Goal: Information Seeking & Learning: Learn about a topic

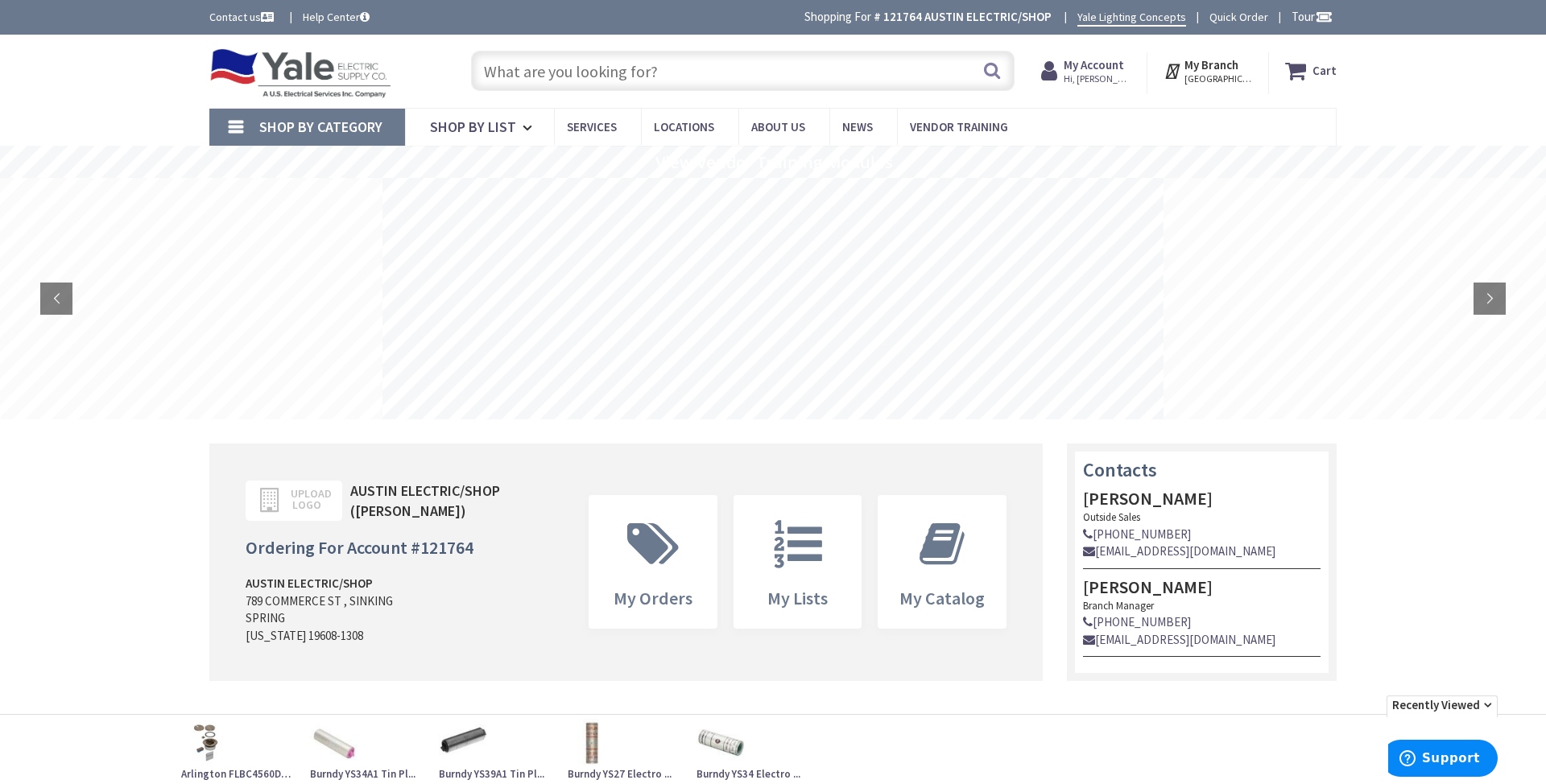
click at [633, 77] on input "text" at bounding box center [743, 71] width 543 height 40
click at [583, 88] on input "text" at bounding box center [743, 71] width 543 height 40
click at [583, 74] on input "text" at bounding box center [743, 71] width 543 height 40
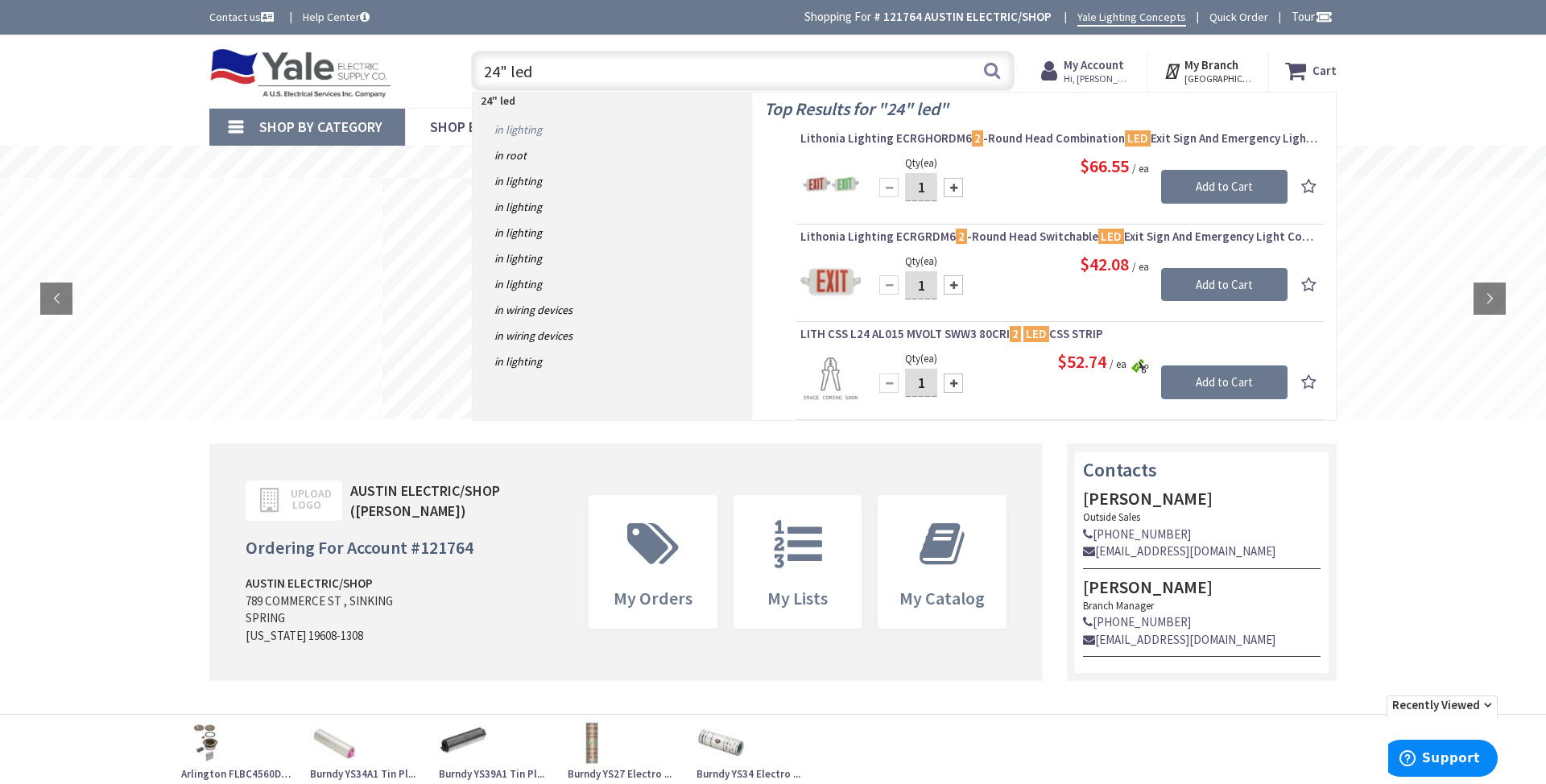
type input "24" led"
click at [525, 135] on link "in Lighting" at bounding box center [611, 130] width 279 height 26
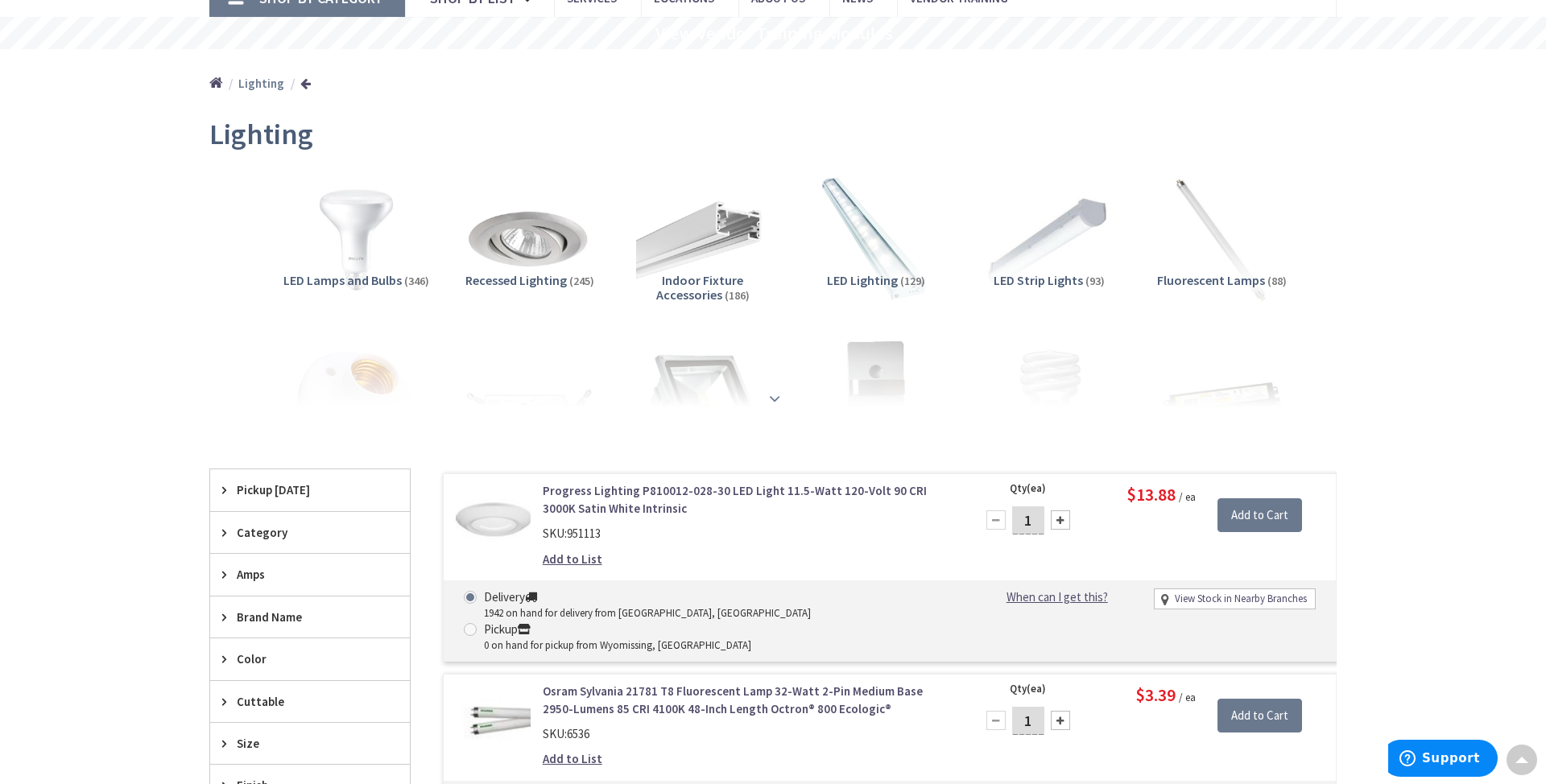
scroll to position [128, 0]
click at [765, 392] on strong at bounding box center [774, 400] width 19 height 17
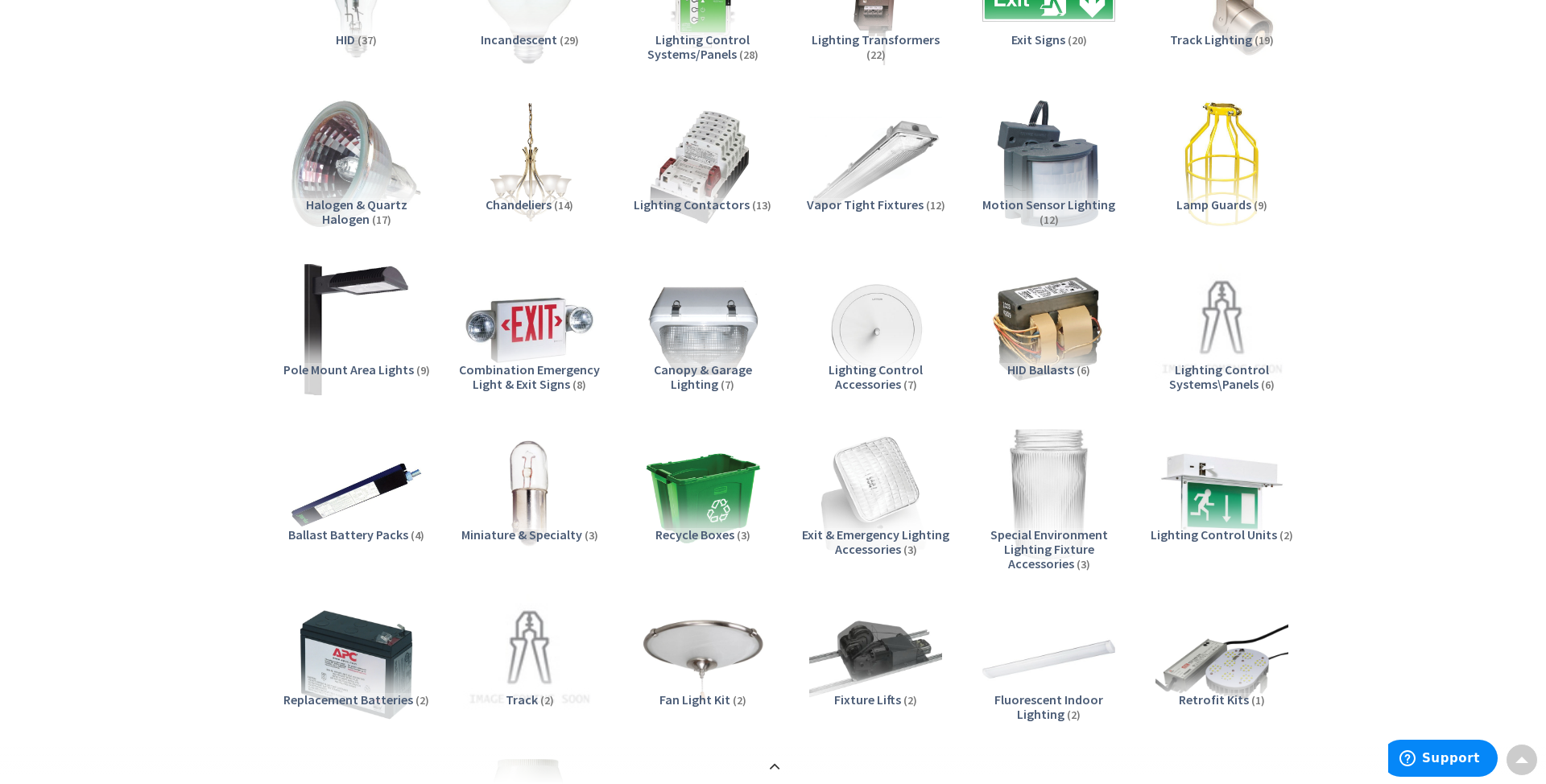
scroll to position [867, 0]
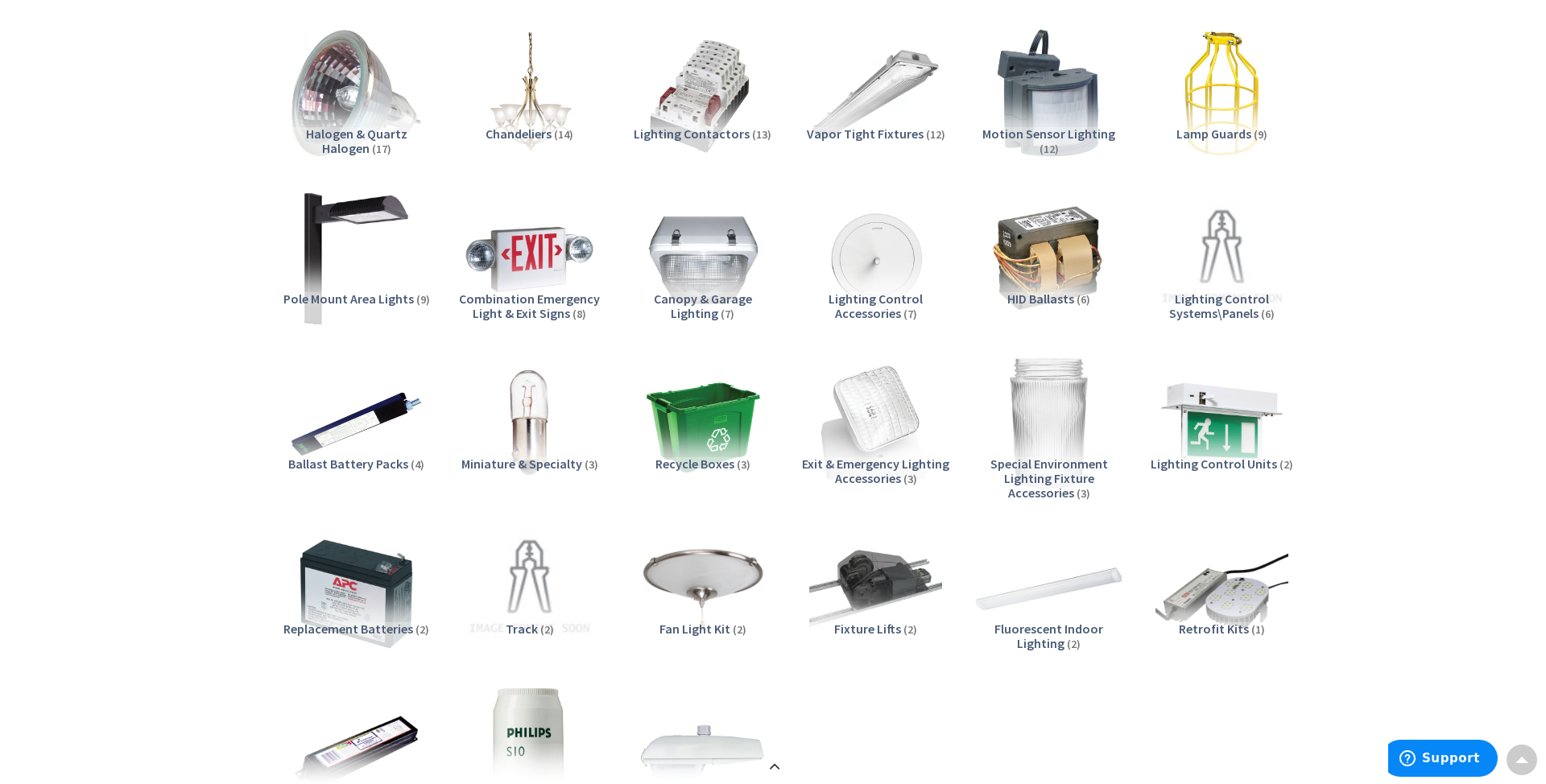
click at [1049, 590] on img at bounding box center [1049, 588] width 146 height 146
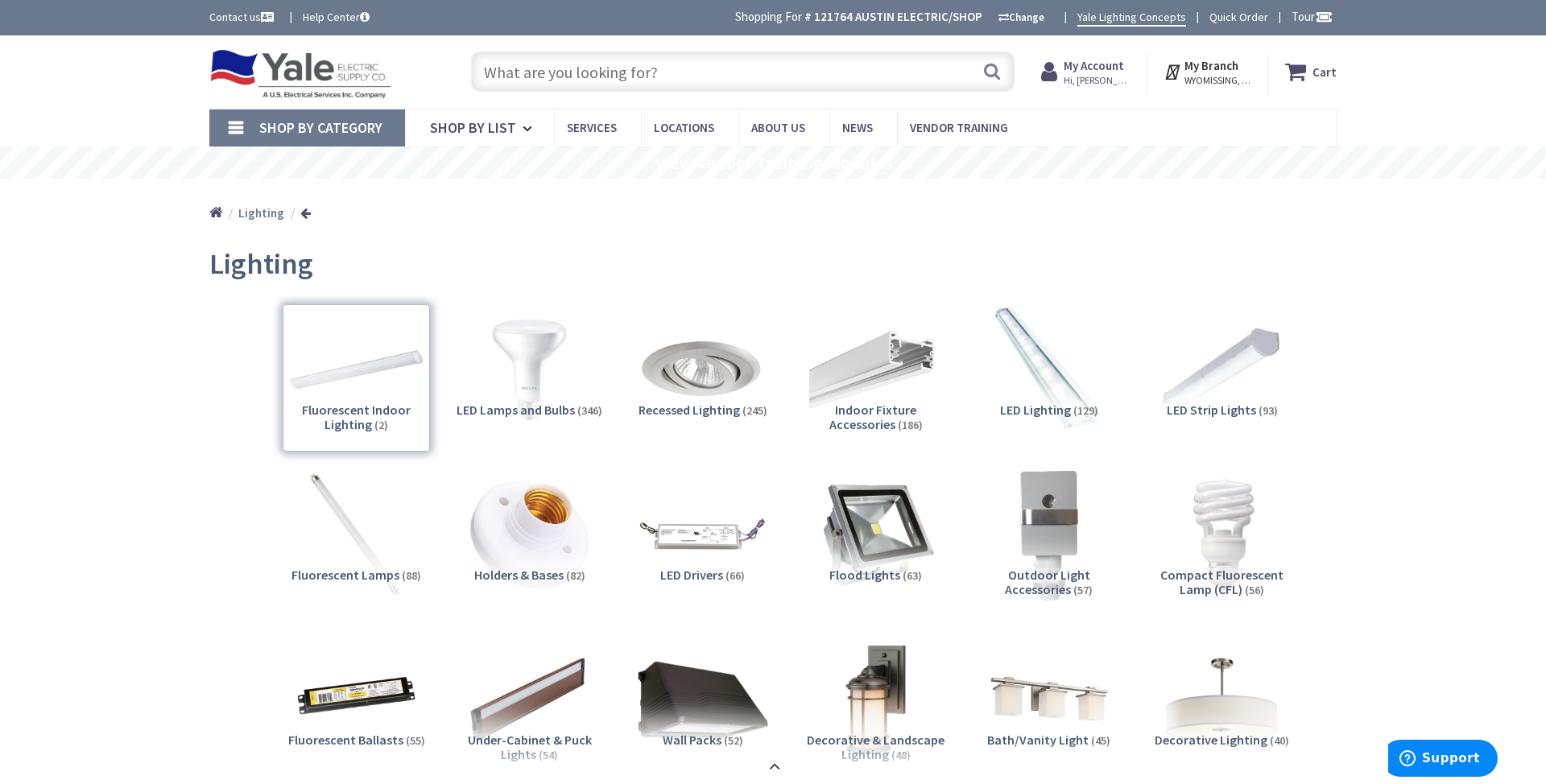
scroll to position [0, 0]
click at [687, 67] on input "text" at bounding box center [743, 72] width 543 height 40
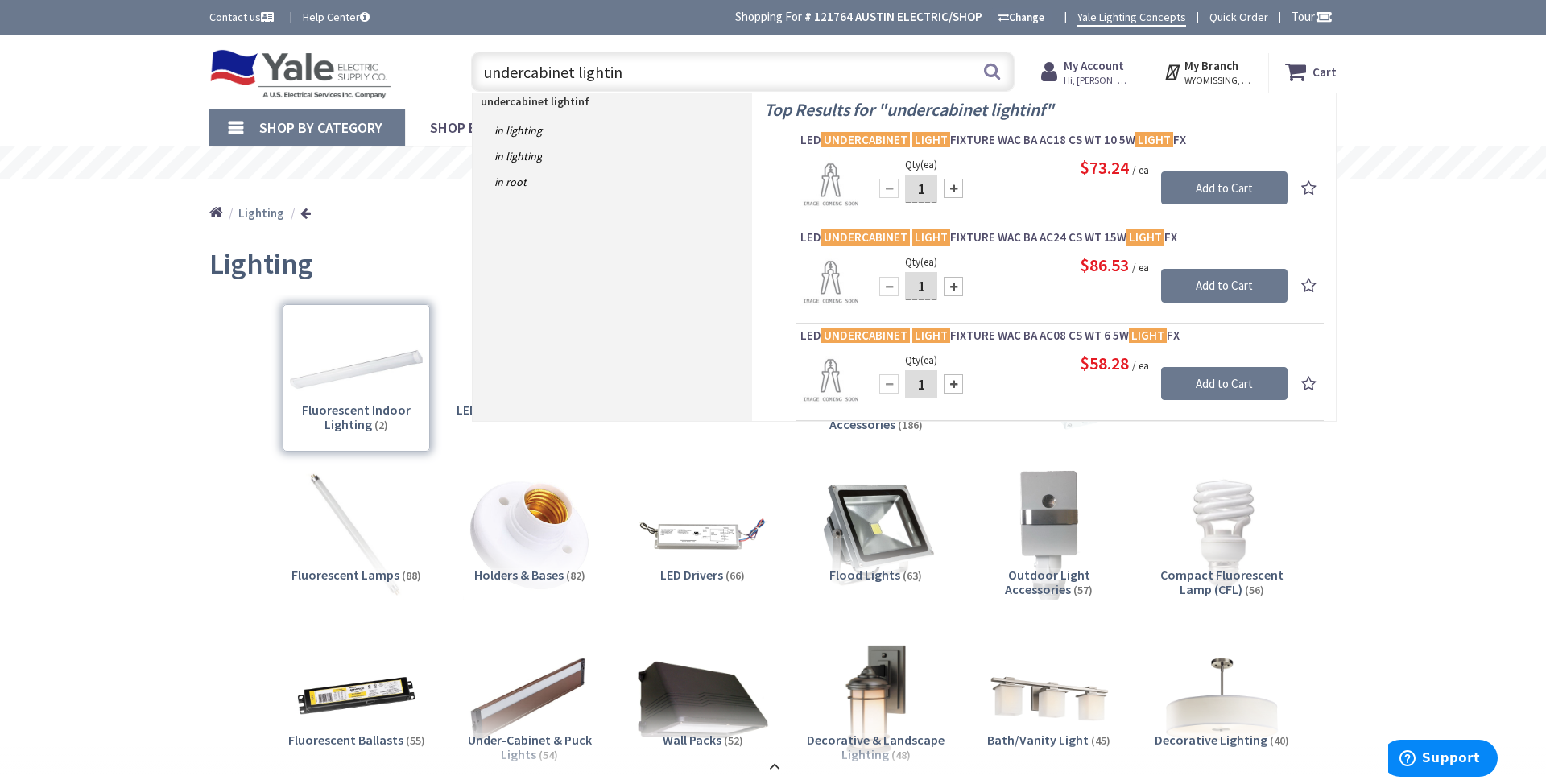
type input "undercabinet lighting"
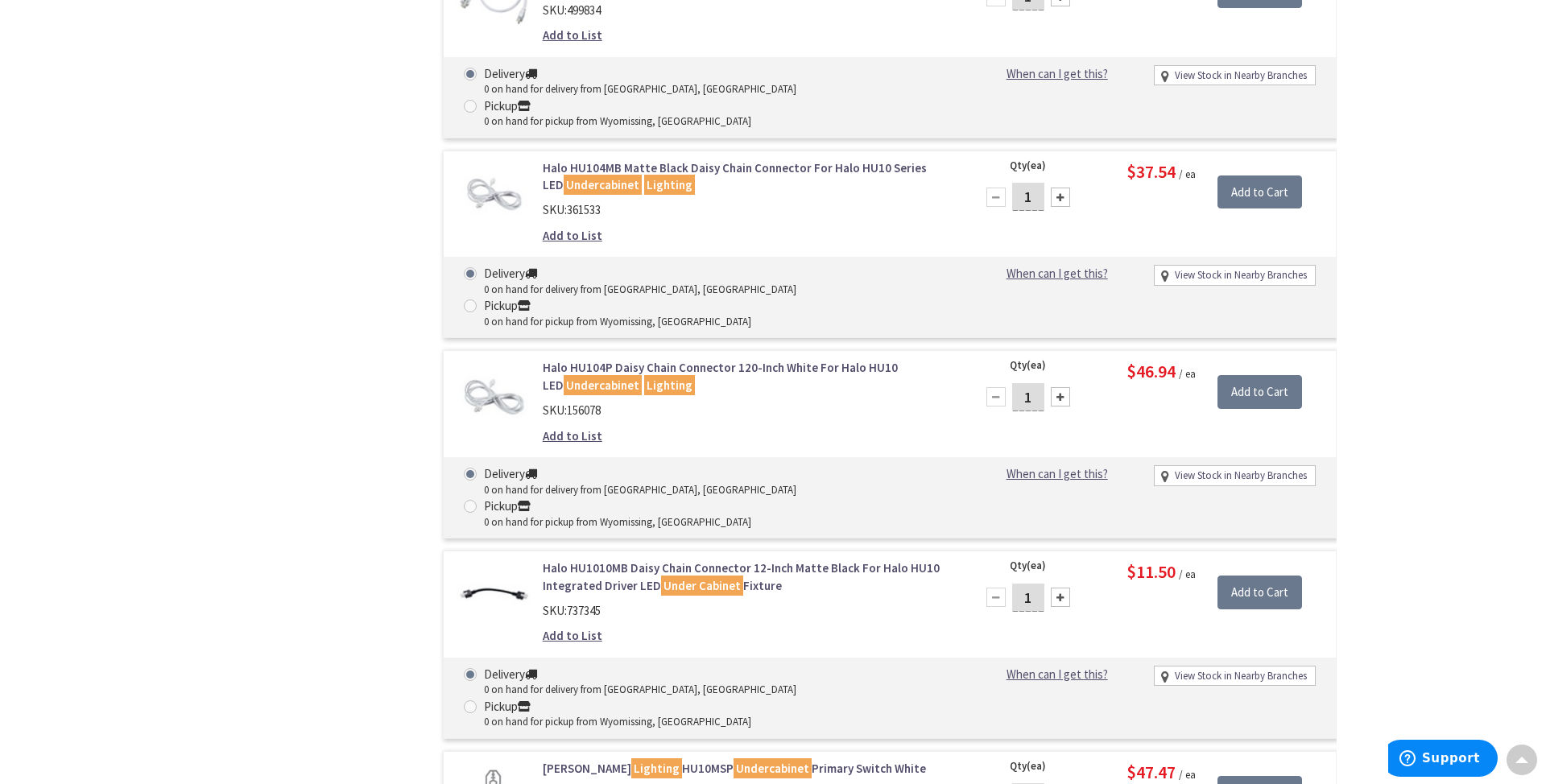
scroll to position [4337, 0]
